Goal: Complete application form

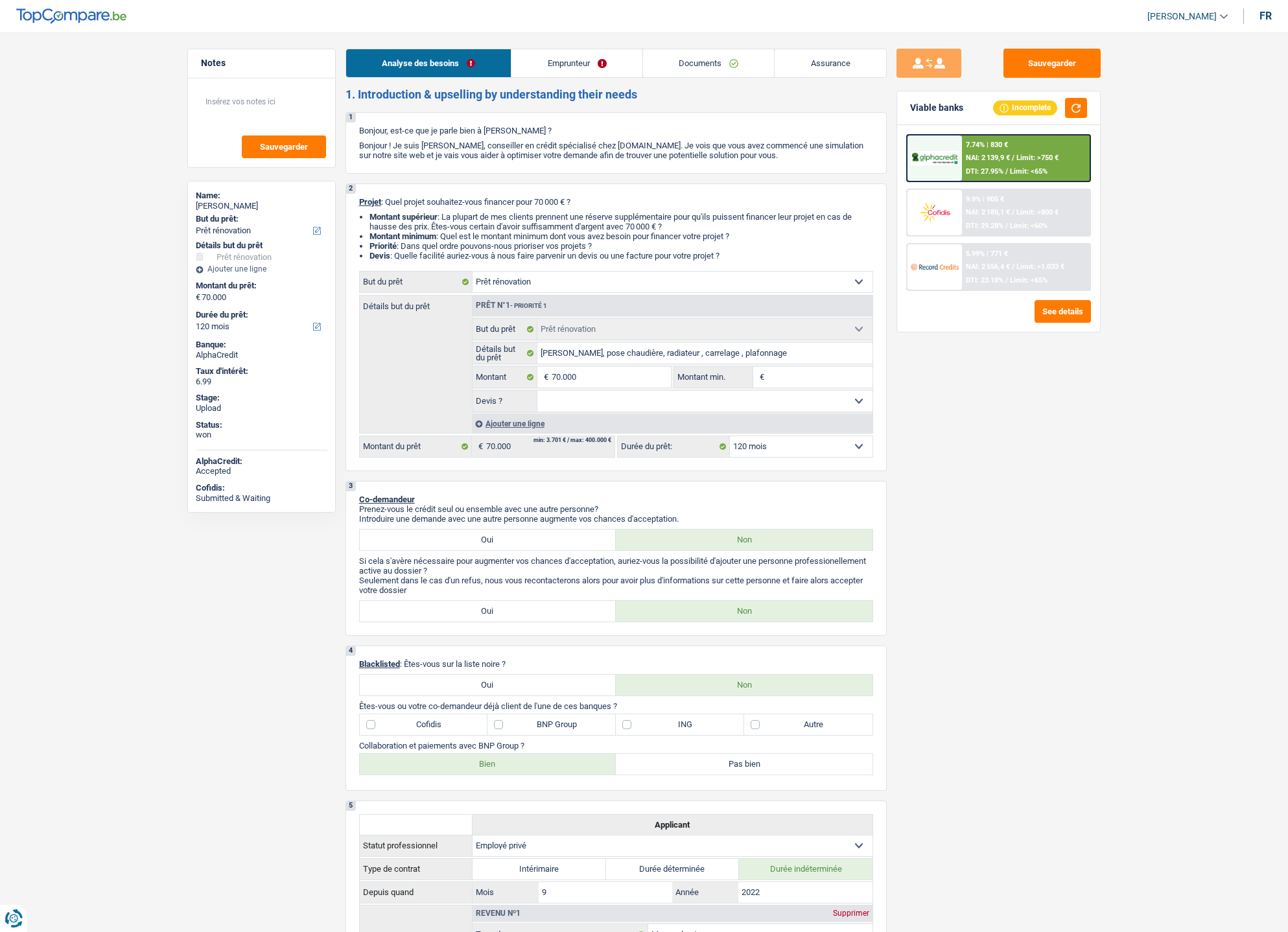
select select "renovation"
select select "120"
select select "renovation"
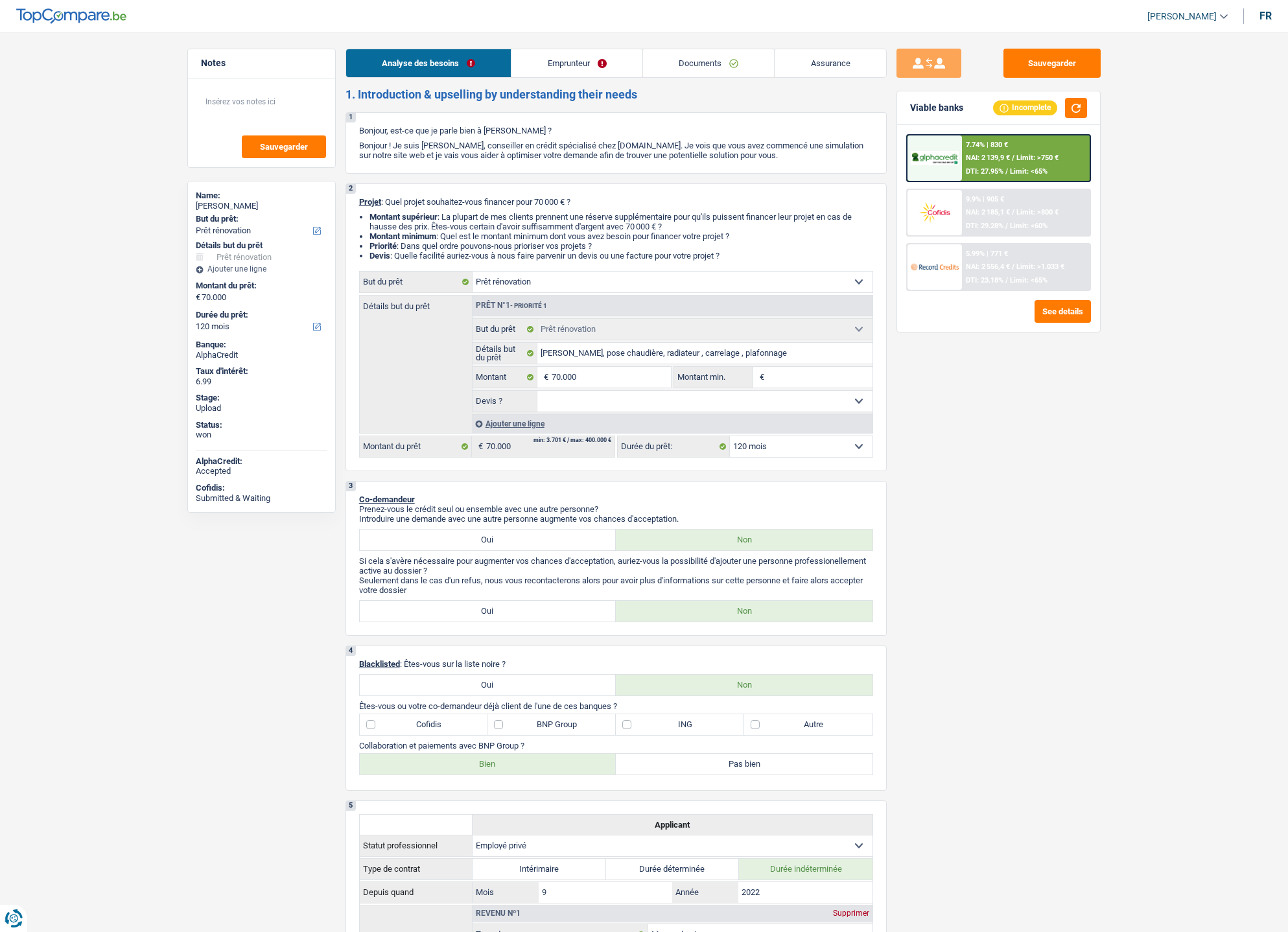
select select "120"
select select "privateEmployee"
select select "netSalary"
select select "mealVouchers"
select select "ownerWithoutMortgage"
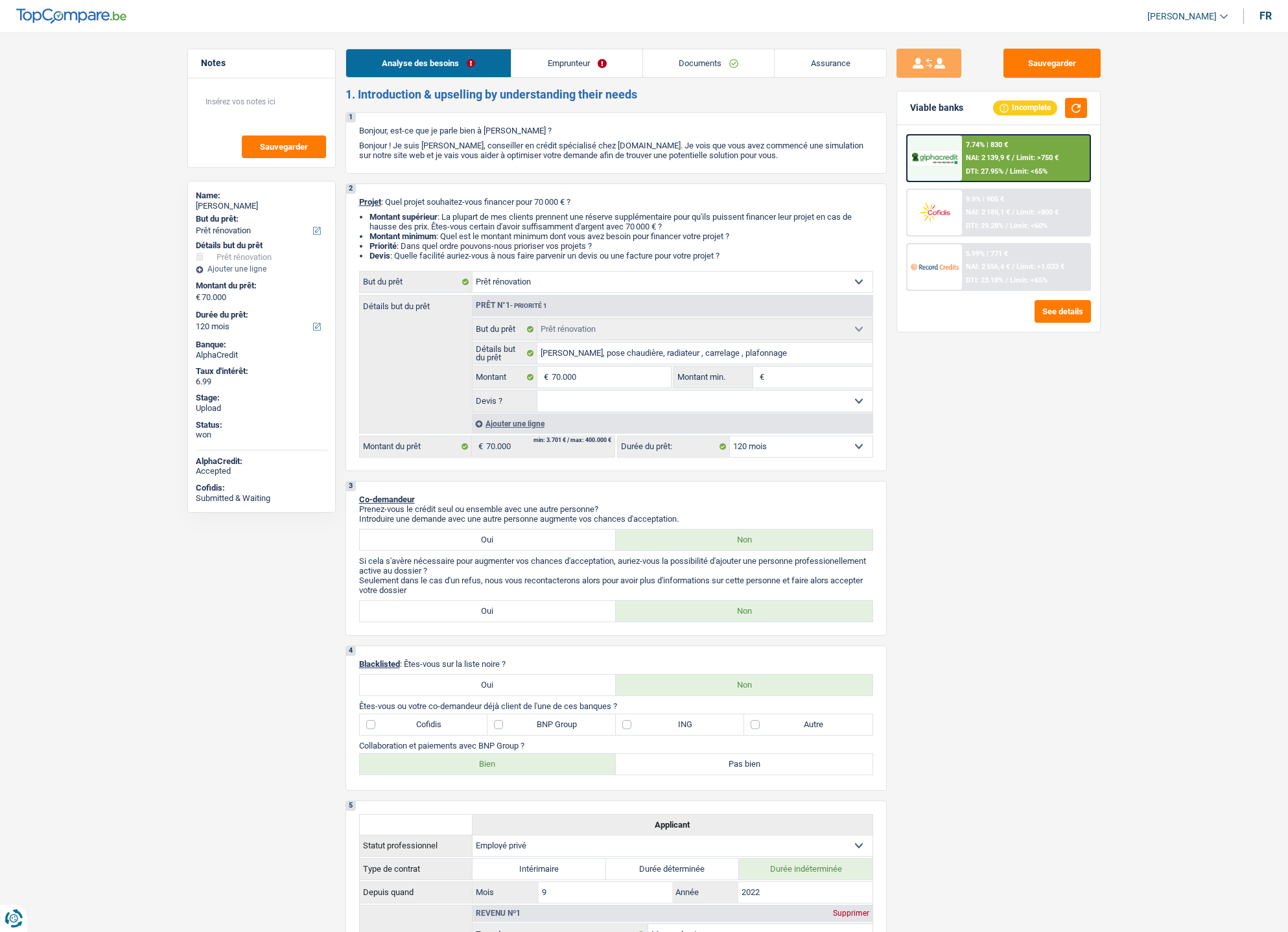
select select "renovation"
select select "120"
